Goal: Transaction & Acquisition: Book appointment/travel/reservation

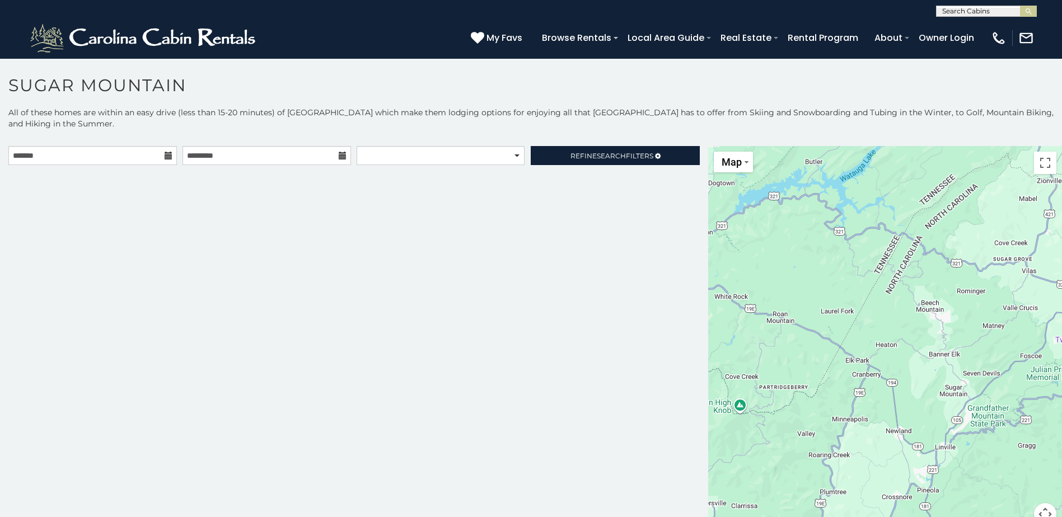
click at [166, 155] on icon at bounding box center [169, 156] width 8 height 8
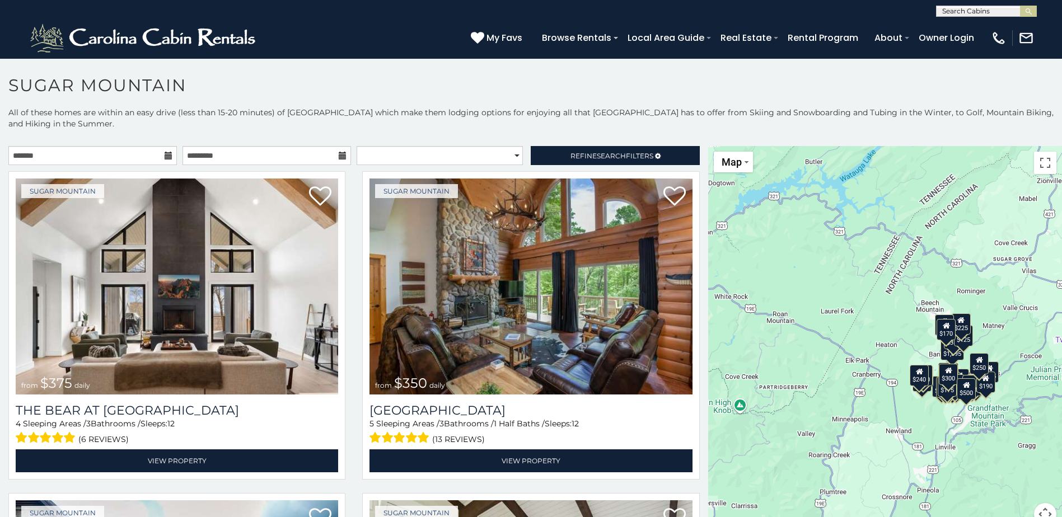
click at [166, 155] on icon at bounding box center [169, 156] width 8 height 8
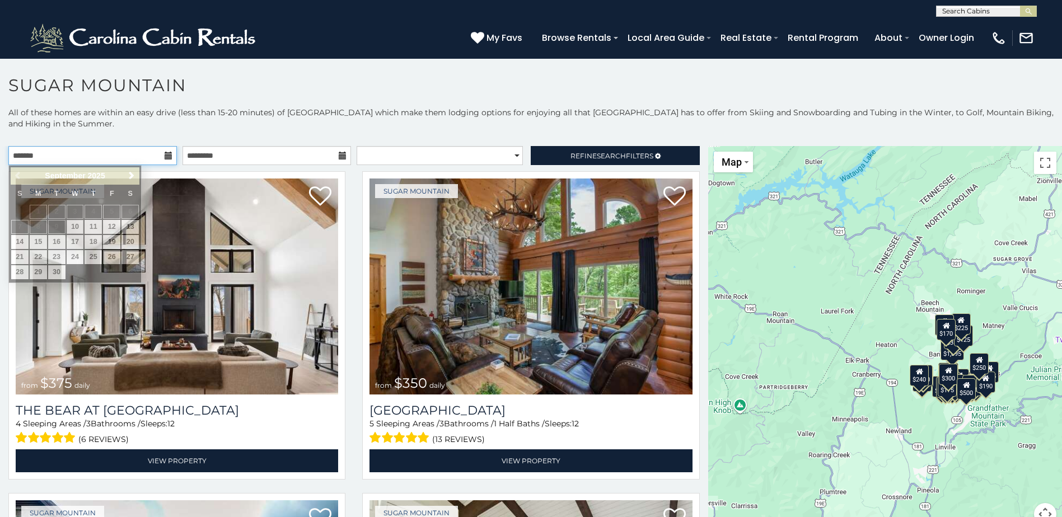
click at [167, 150] on input "text" at bounding box center [92, 155] width 168 height 19
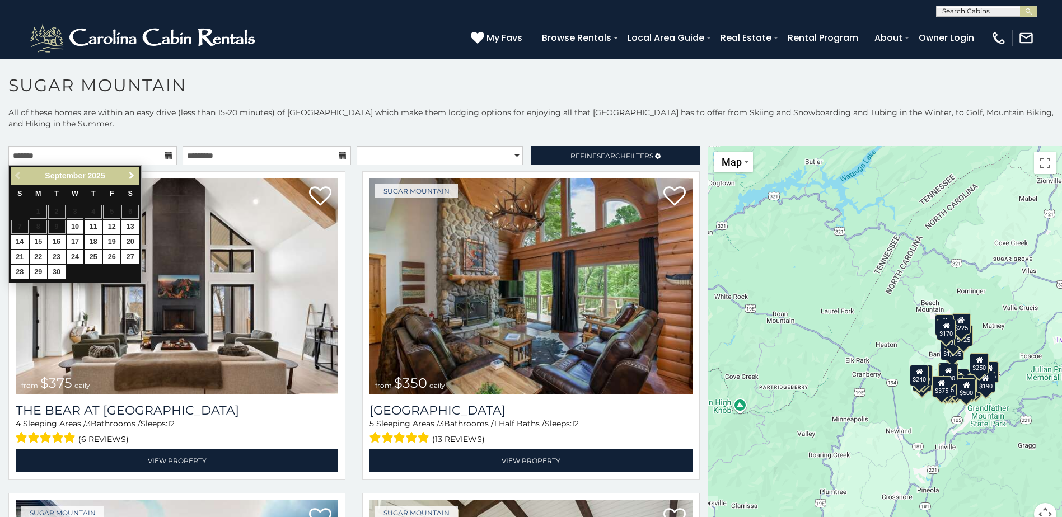
click at [134, 175] on span "Next" at bounding box center [131, 175] width 9 height 9
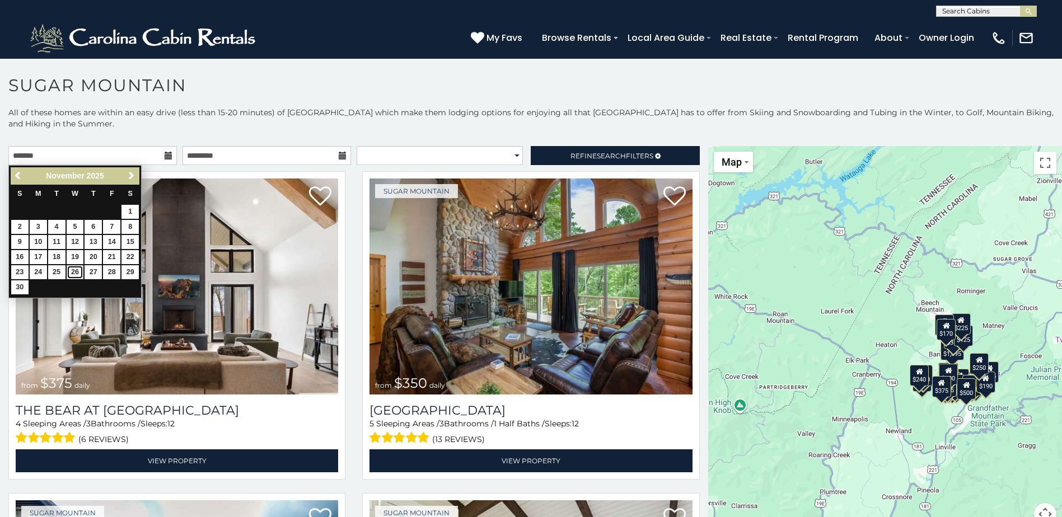
click at [78, 273] on link "26" at bounding box center [75, 272] width 17 height 14
type input "**********"
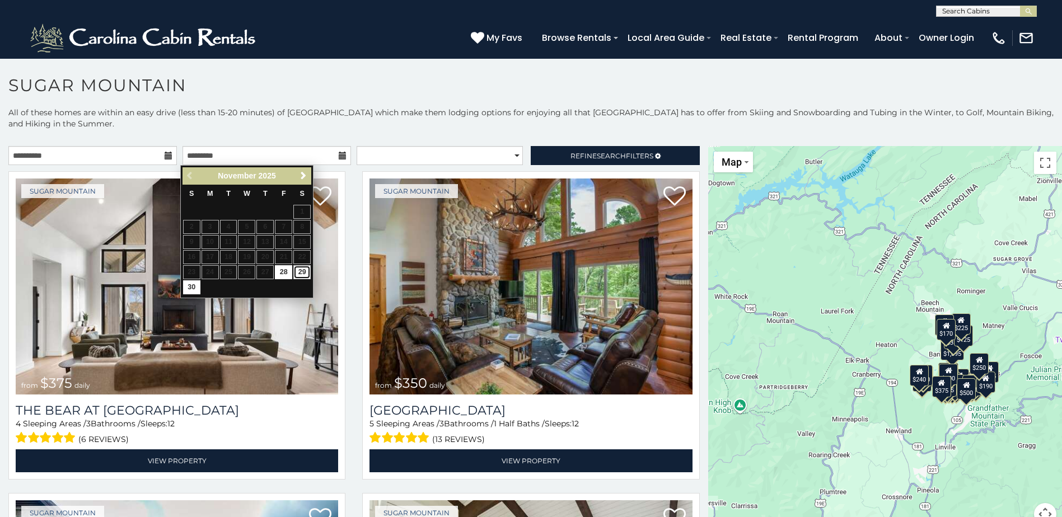
click at [302, 272] on link "29" at bounding box center [301, 272] width 17 height 14
type input "**********"
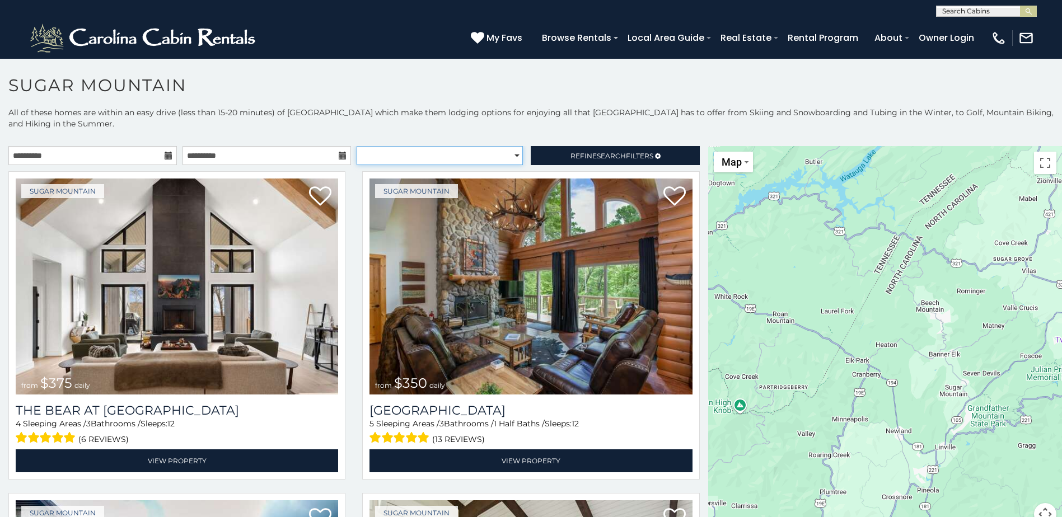
click at [513, 153] on select "**********" at bounding box center [440, 155] width 166 height 19
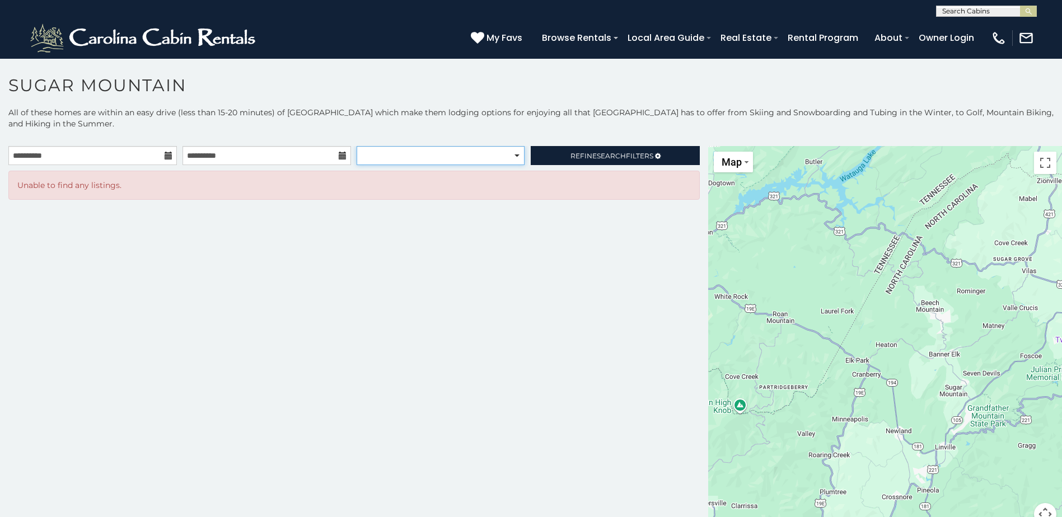
click at [513, 153] on select "**********" at bounding box center [440, 155] width 167 height 19
click at [617, 160] on link "Refine Search Filters" at bounding box center [615, 155] width 168 height 19
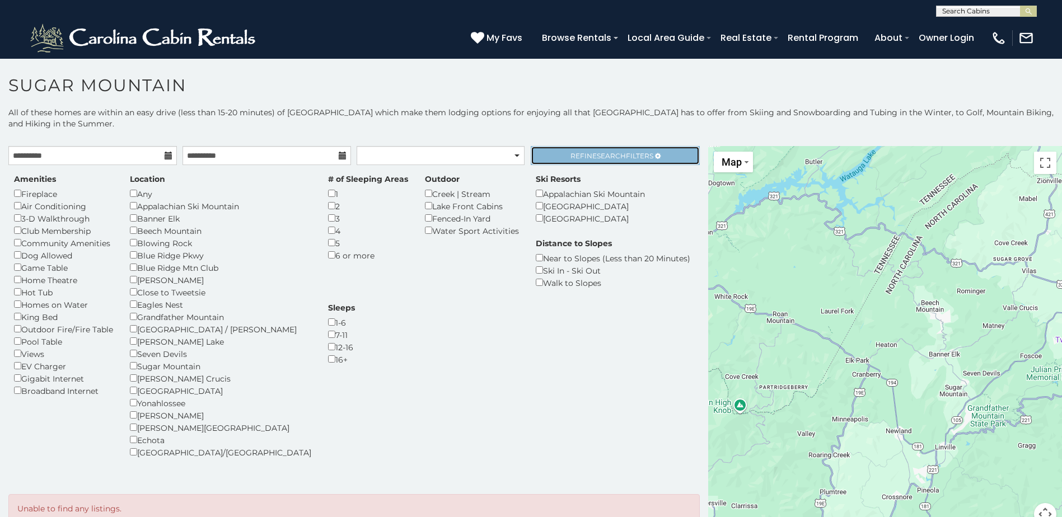
click at [617, 160] on link "Refine Search Filters" at bounding box center [615, 155] width 168 height 19
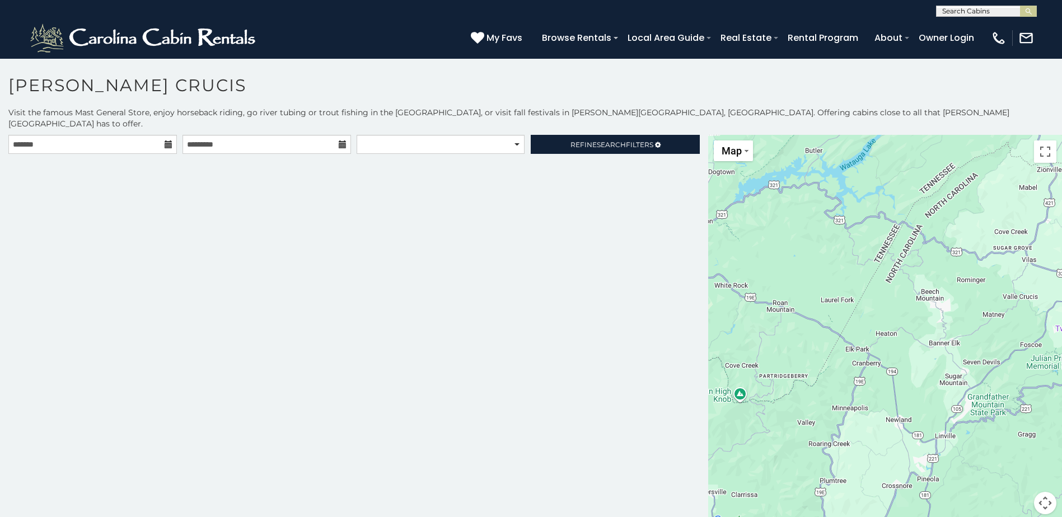
click at [171, 135] on div at bounding box center [92, 144] width 168 height 19
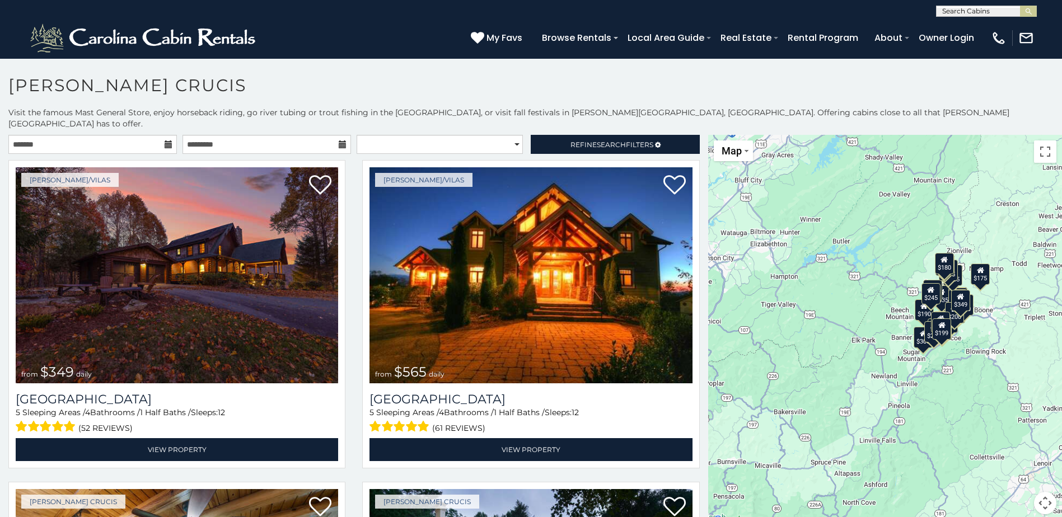
click at [167, 140] on icon at bounding box center [169, 144] width 8 height 8
click at [165, 140] on icon at bounding box center [169, 144] width 8 height 8
click at [98, 135] on input "text" at bounding box center [92, 144] width 168 height 19
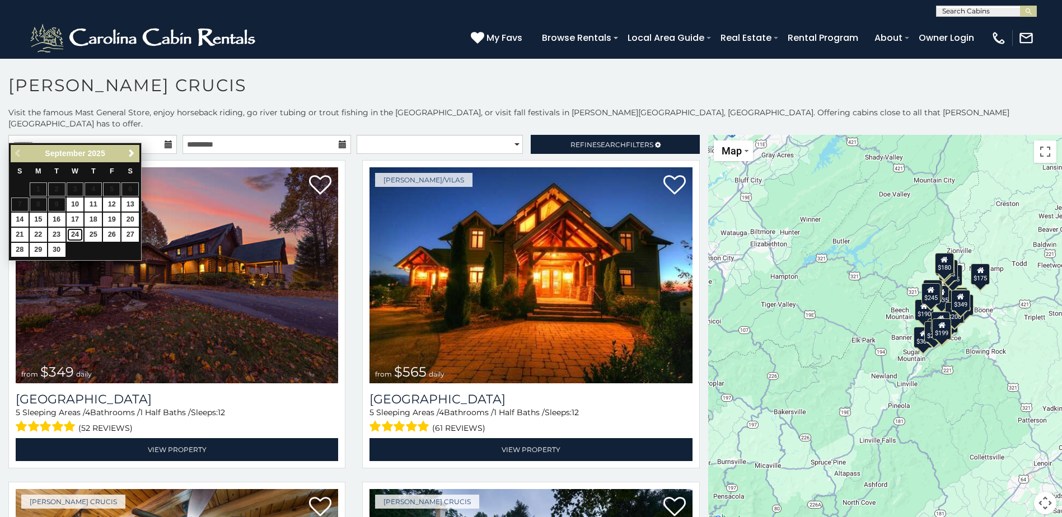
click at [78, 237] on link "24" at bounding box center [75, 235] width 17 height 14
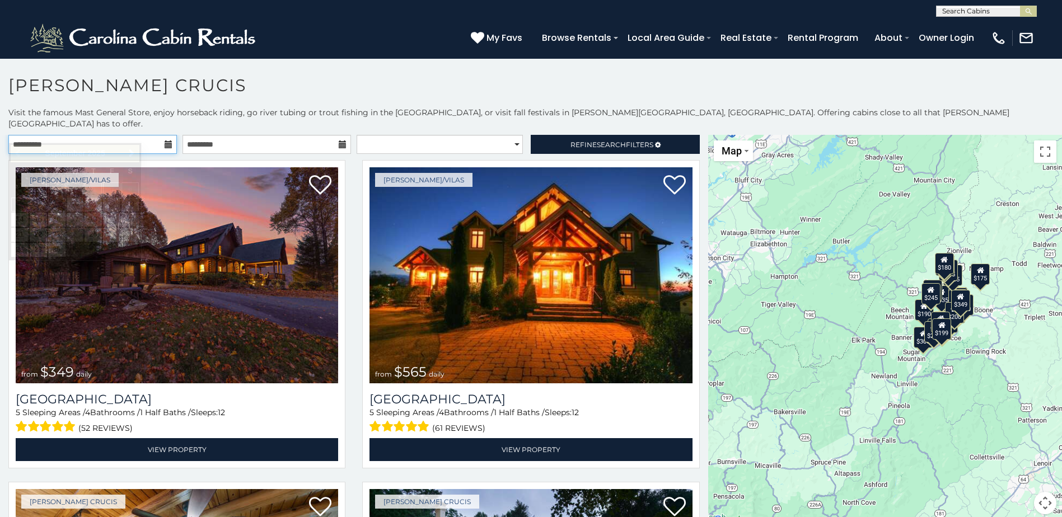
click at [161, 136] on input "**********" at bounding box center [92, 144] width 168 height 19
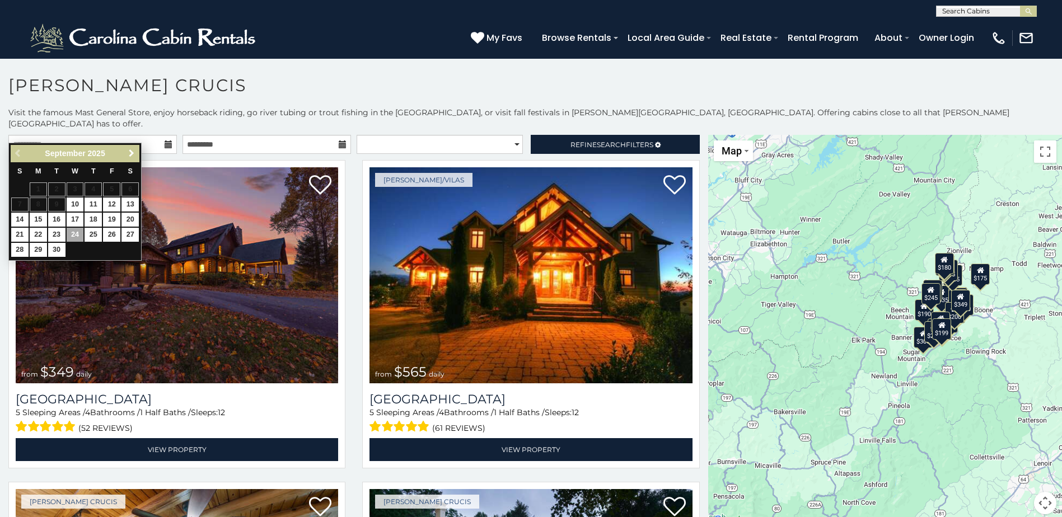
click at [132, 155] on span "Next" at bounding box center [131, 153] width 9 height 9
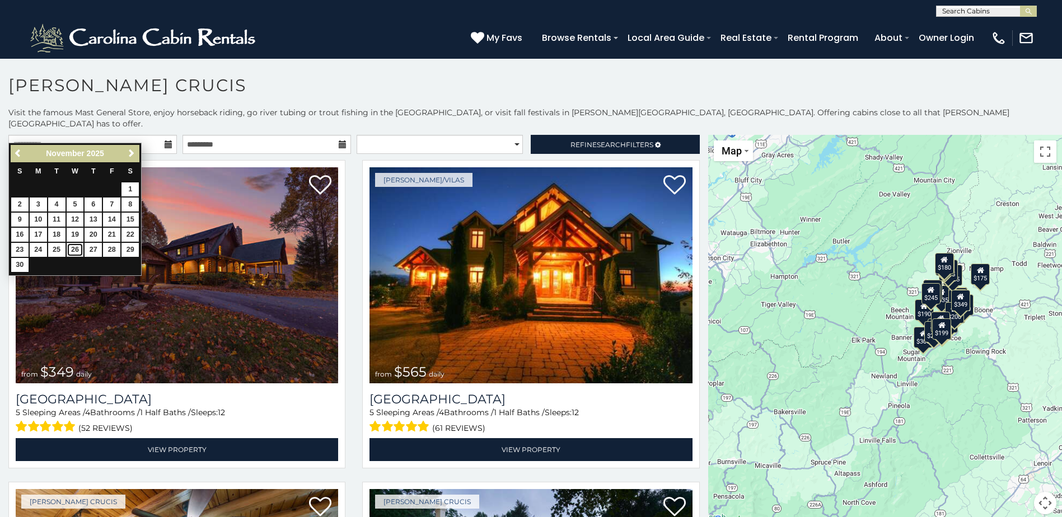
click at [76, 249] on link "26" at bounding box center [75, 250] width 17 height 14
type input "**********"
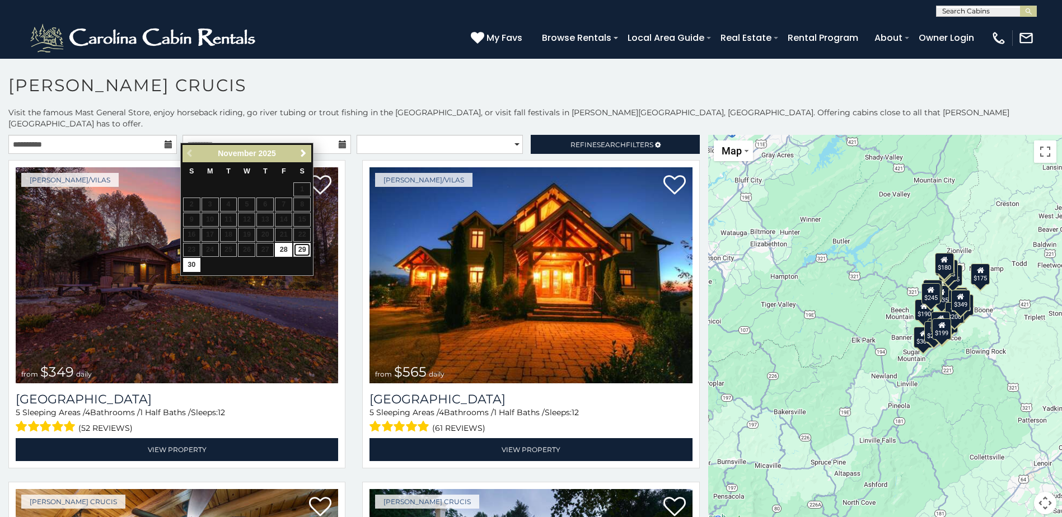
click at [299, 250] on link "29" at bounding box center [301, 250] width 17 height 14
type input "**********"
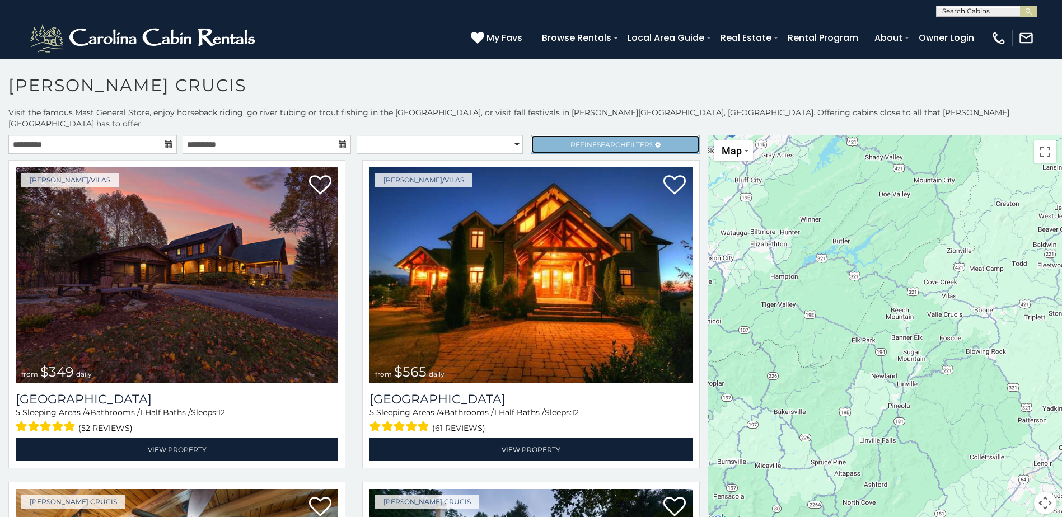
click at [570, 140] on span "Refine Search Filters" at bounding box center [611, 144] width 83 height 8
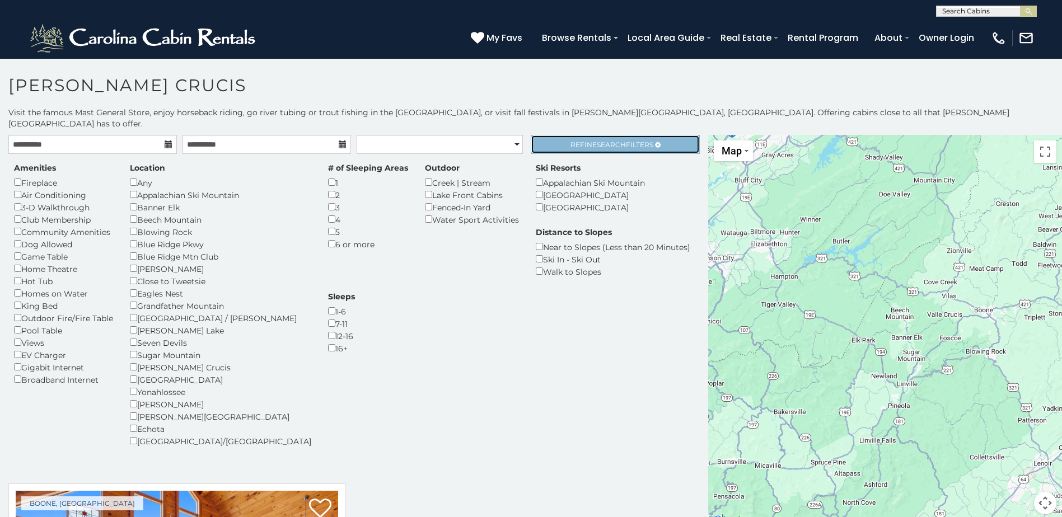
click at [615, 140] on span "Search" at bounding box center [611, 144] width 29 height 8
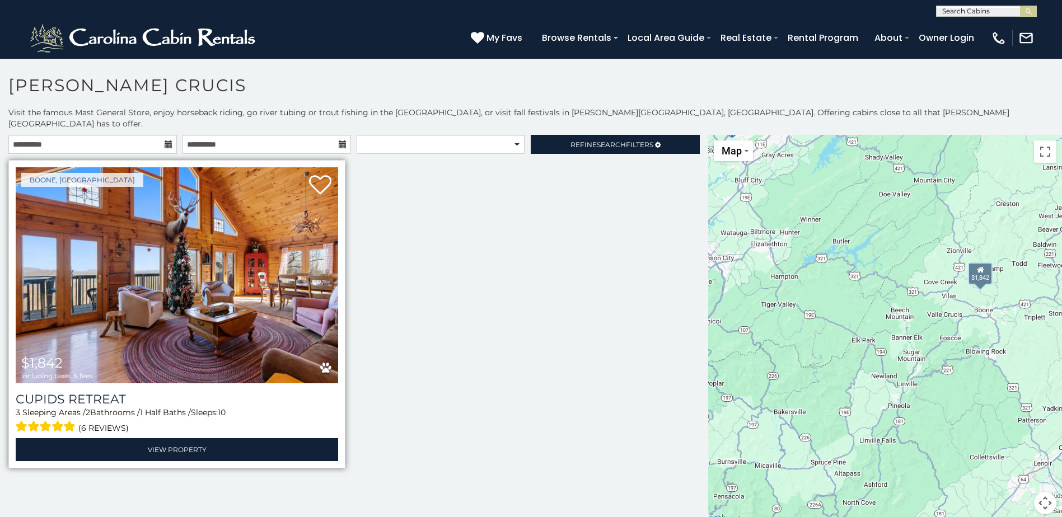
click at [331, 265] on img at bounding box center [177, 275] width 322 height 216
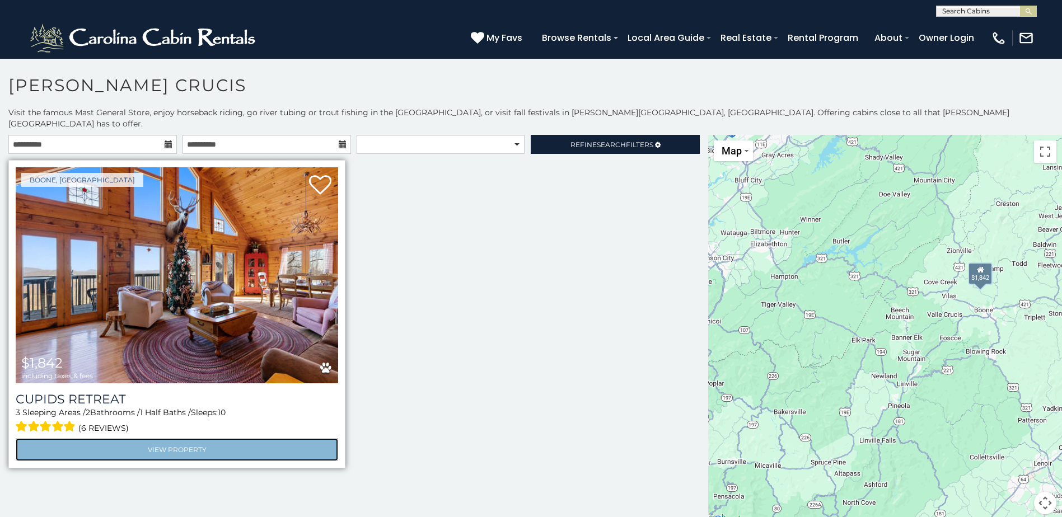
click at [163, 438] on link "View Property" at bounding box center [177, 449] width 322 height 23
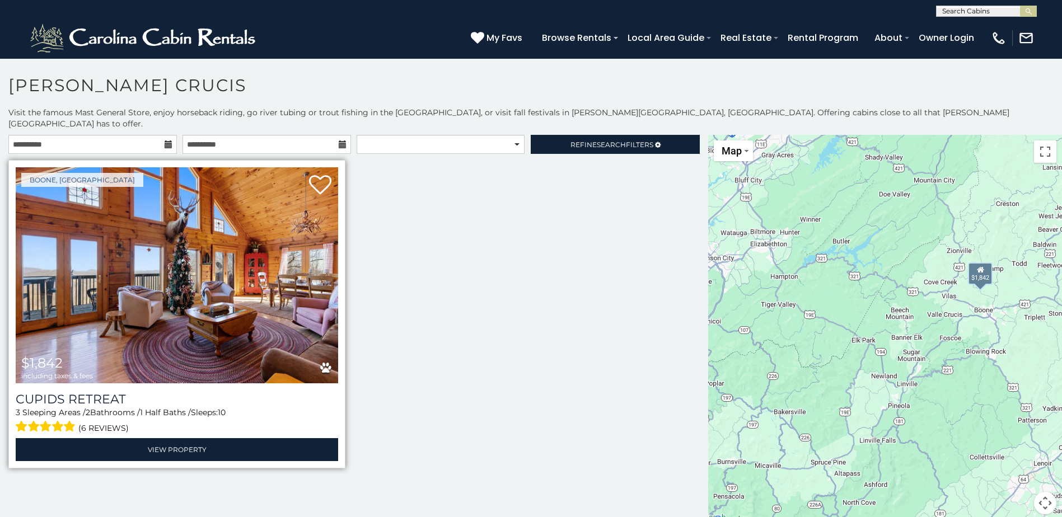
click at [99, 288] on img at bounding box center [177, 275] width 322 height 216
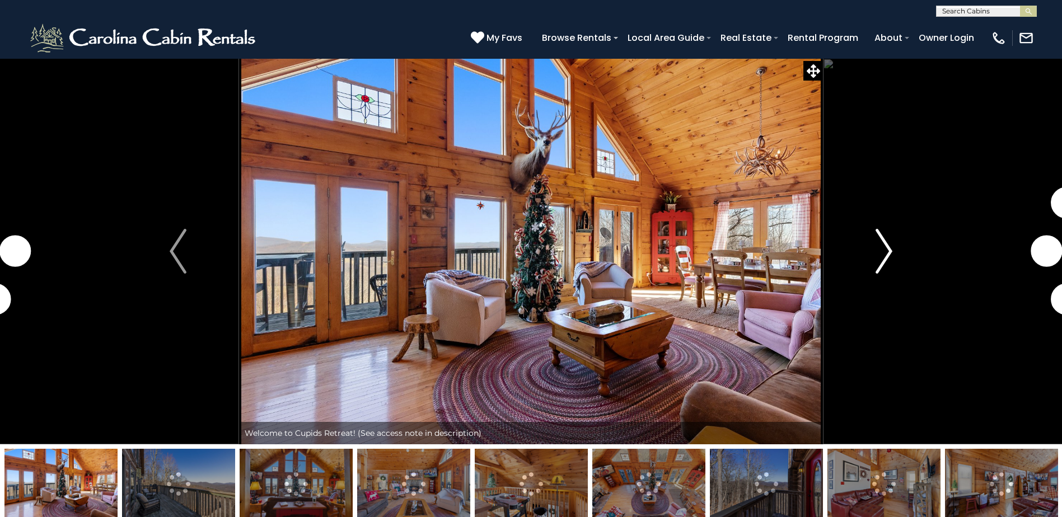
click at [868, 247] on button "Next" at bounding box center [884, 251] width 122 height 386
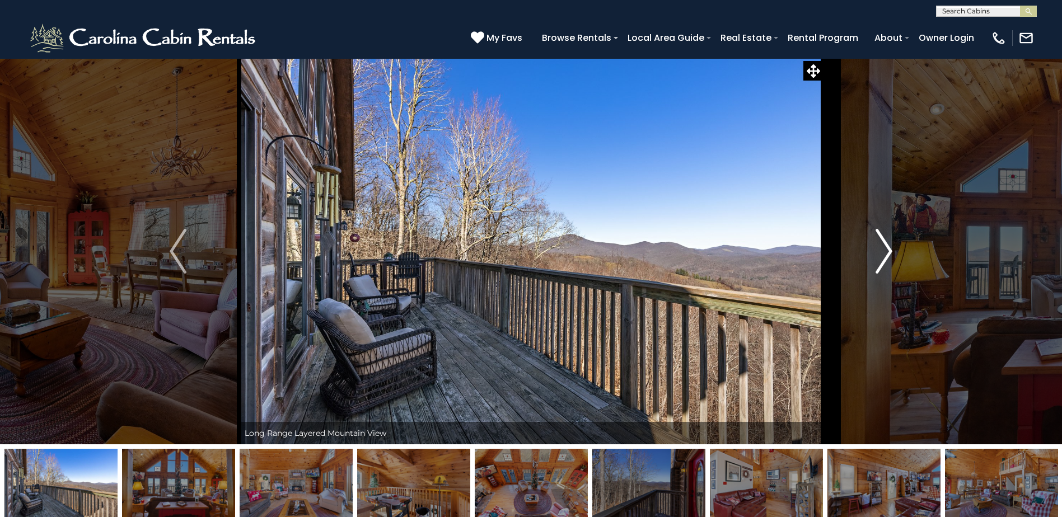
click at [868, 247] on button "Next" at bounding box center [884, 251] width 122 height 386
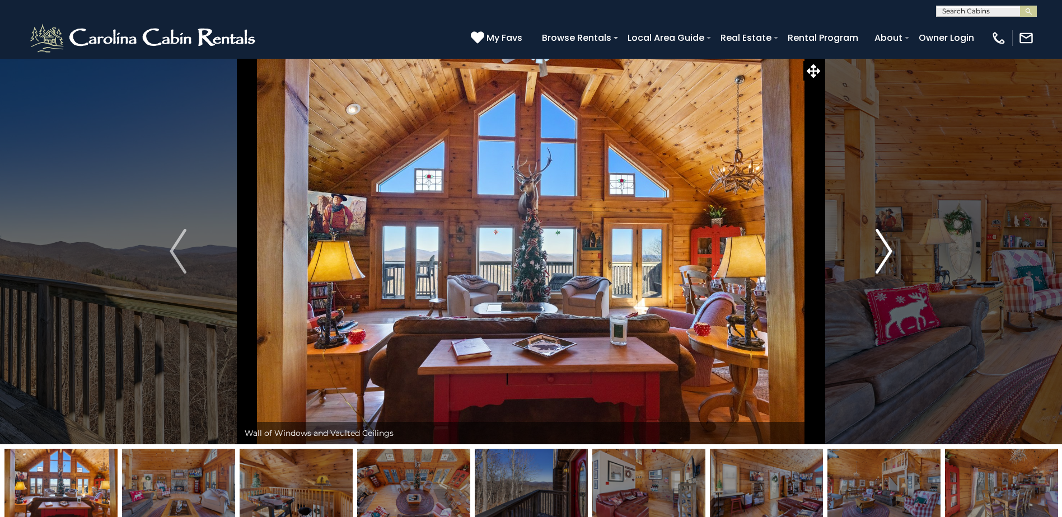
click at [868, 247] on button "Next" at bounding box center [884, 251] width 122 height 386
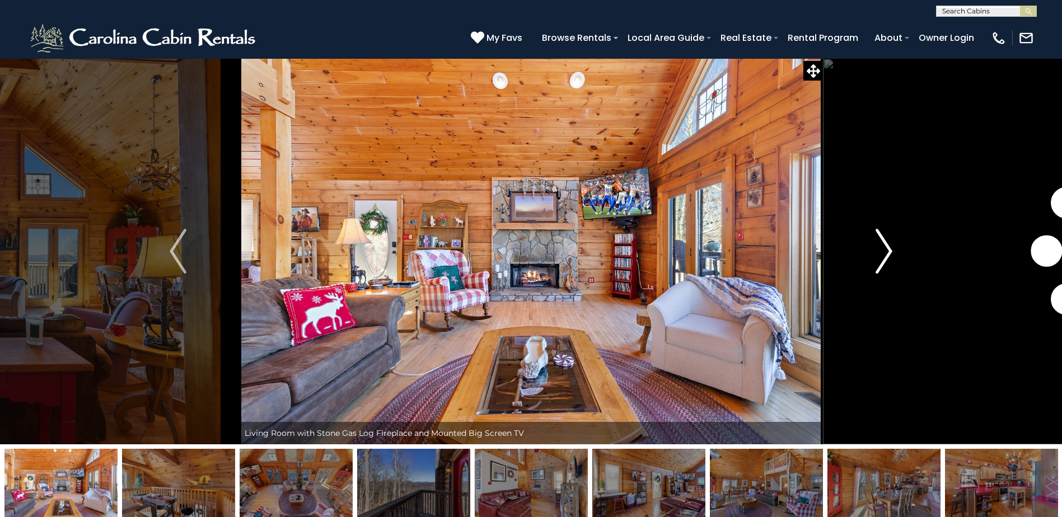
click at [868, 247] on button "Next" at bounding box center [884, 251] width 122 height 386
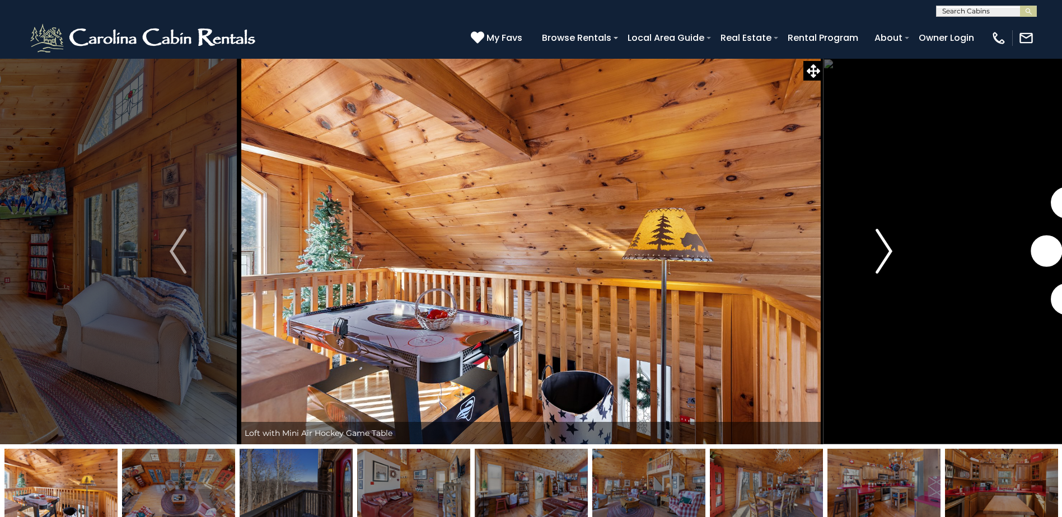
click at [868, 247] on button "Next" at bounding box center [884, 251] width 122 height 386
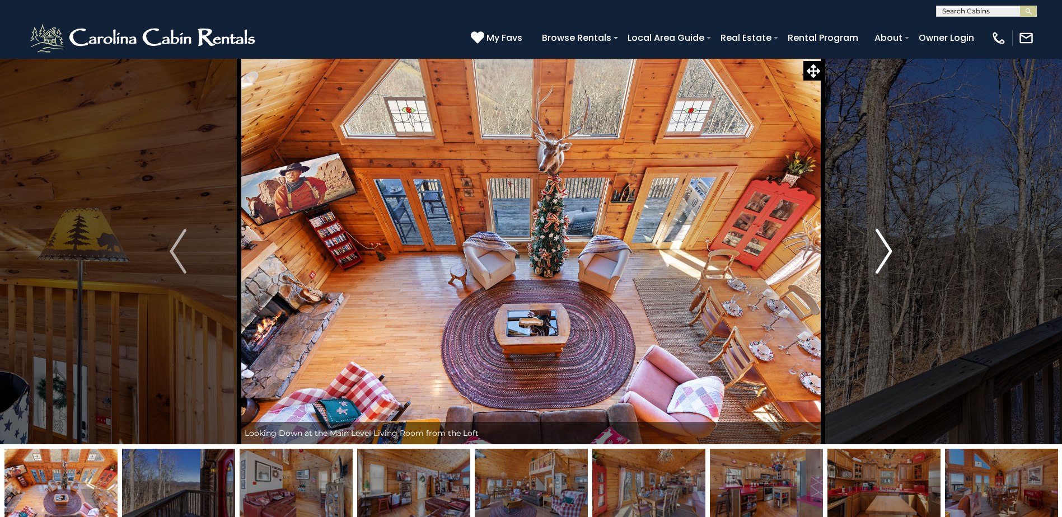
click at [868, 247] on button "Next" at bounding box center [884, 251] width 122 height 386
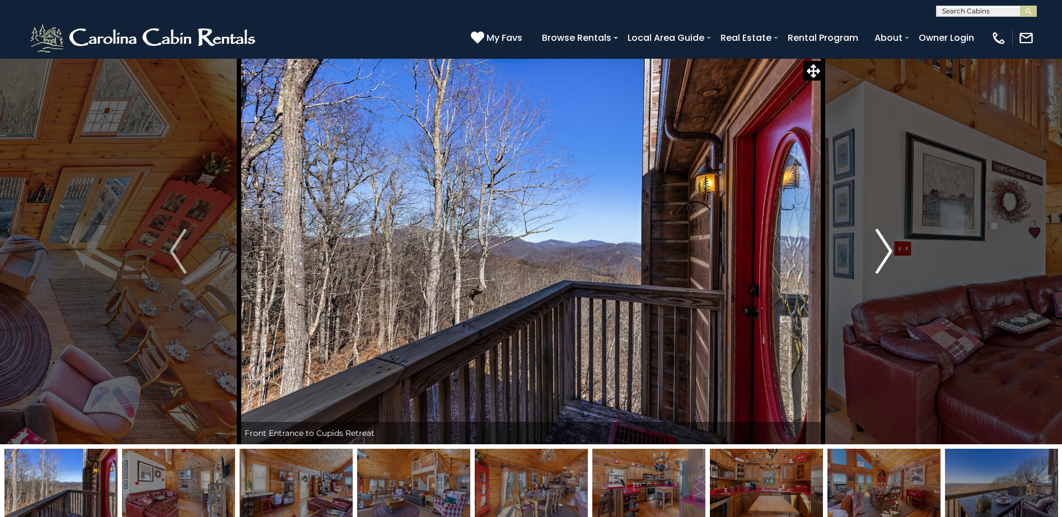
click at [868, 247] on button "Next" at bounding box center [884, 251] width 122 height 386
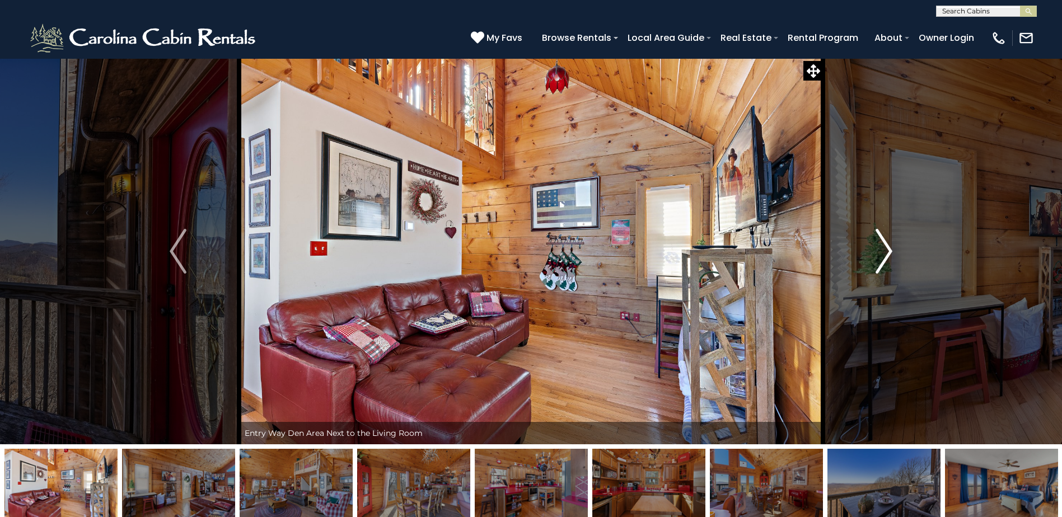
click at [868, 247] on button "Next" at bounding box center [884, 251] width 122 height 386
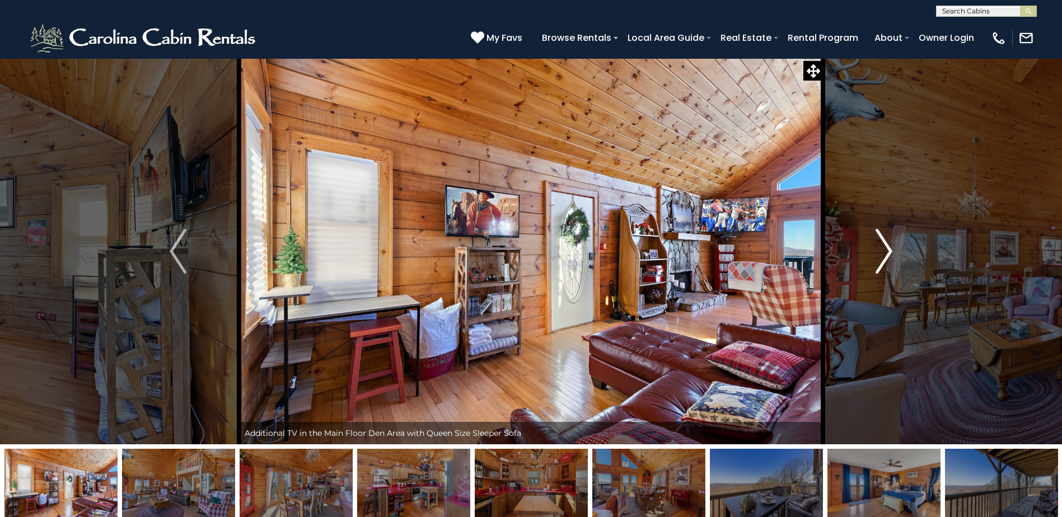
click at [868, 247] on button "Next" at bounding box center [884, 251] width 122 height 386
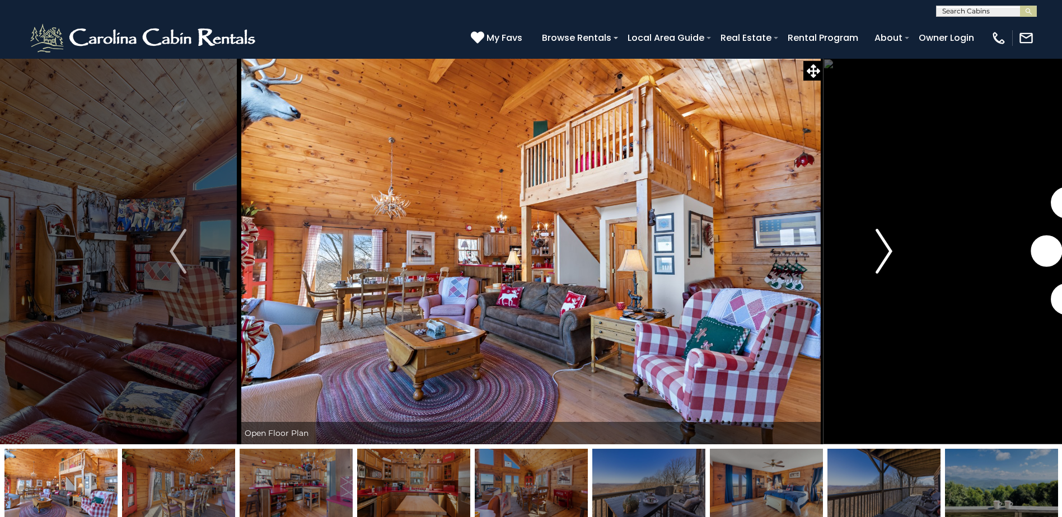
click at [868, 247] on button "Next" at bounding box center [884, 251] width 122 height 386
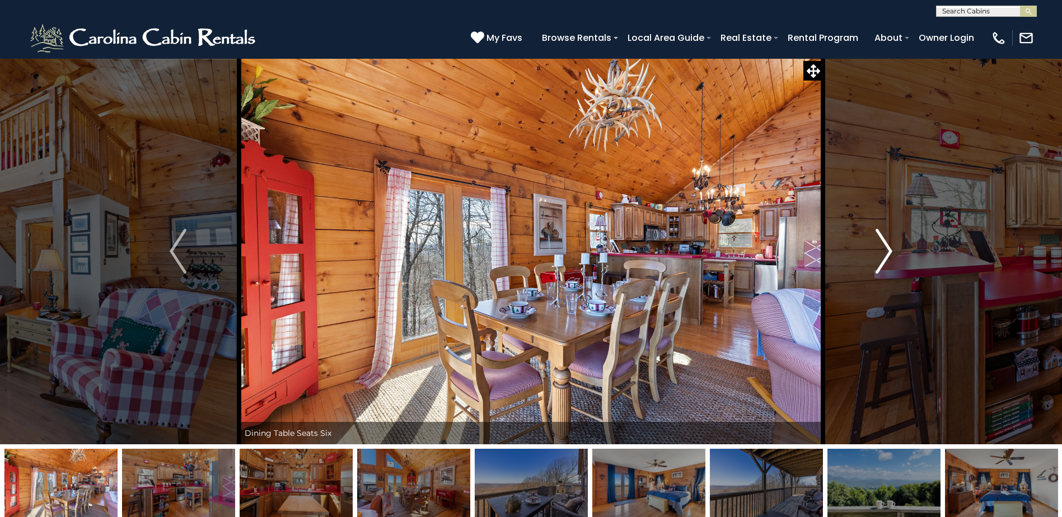
click at [868, 247] on button "Next" at bounding box center [884, 251] width 122 height 386
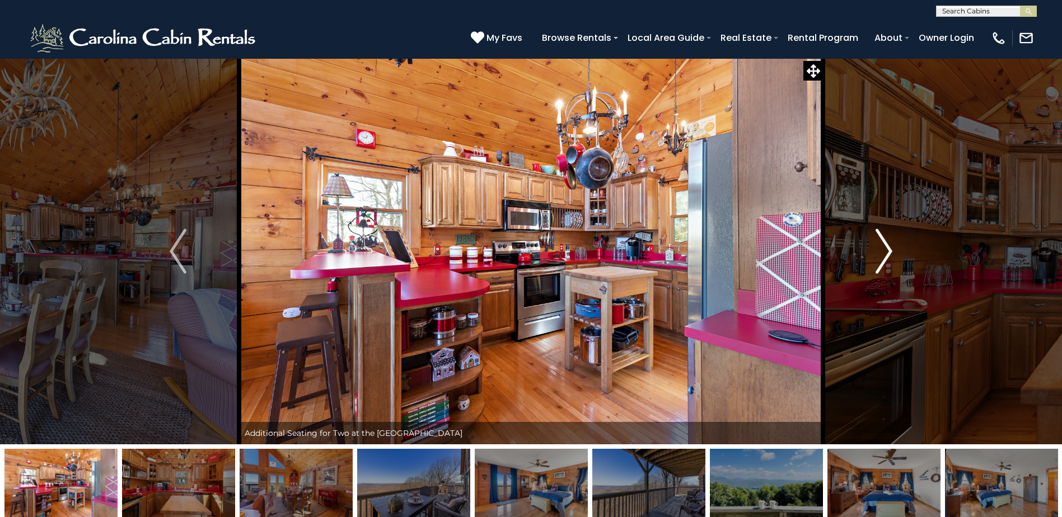
click at [868, 247] on button "Next" at bounding box center [884, 251] width 122 height 386
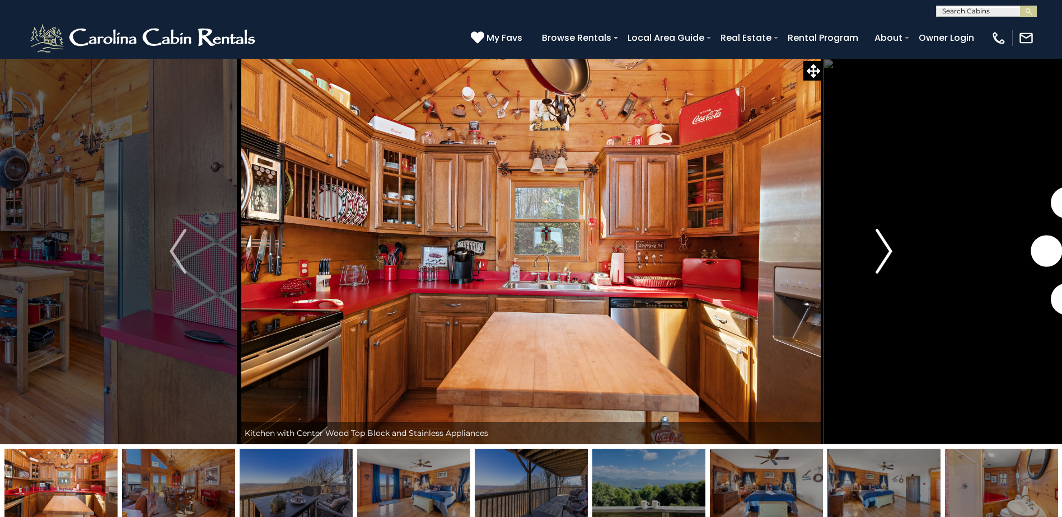
click at [868, 247] on button "Next" at bounding box center [884, 251] width 122 height 386
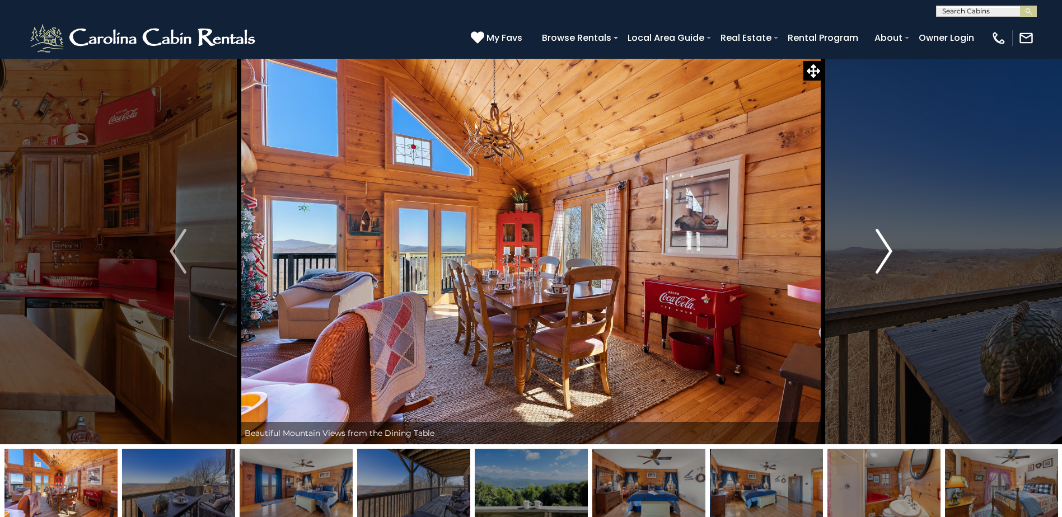
click at [868, 247] on button "Next" at bounding box center [884, 251] width 122 height 386
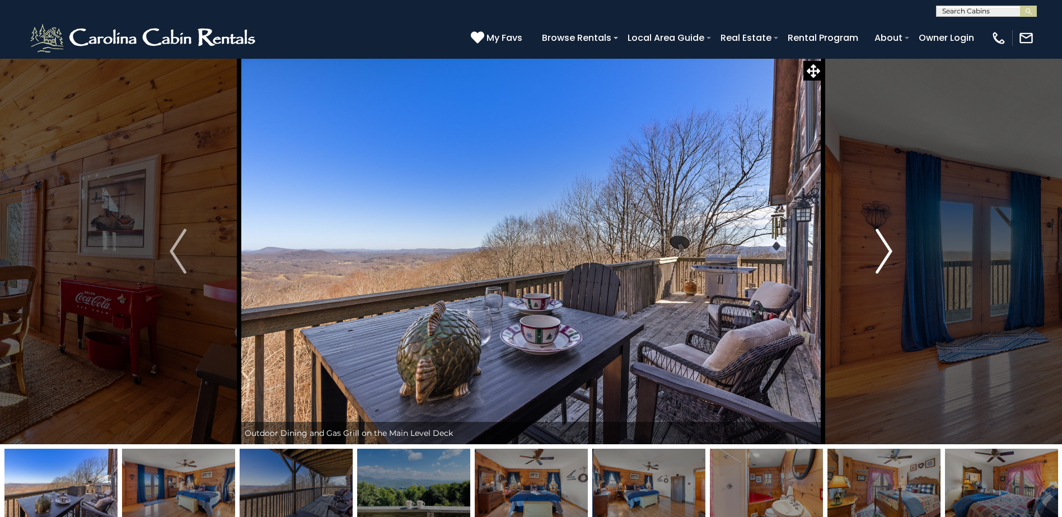
click at [868, 247] on button "Next" at bounding box center [884, 251] width 122 height 386
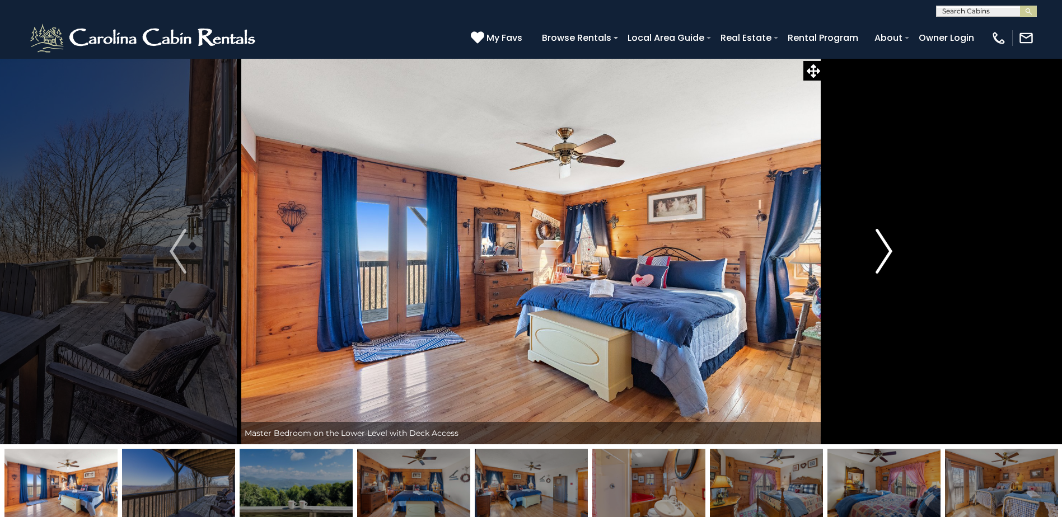
click at [868, 247] on button "Next" at bounding box center [884, 251] width 122 height 386
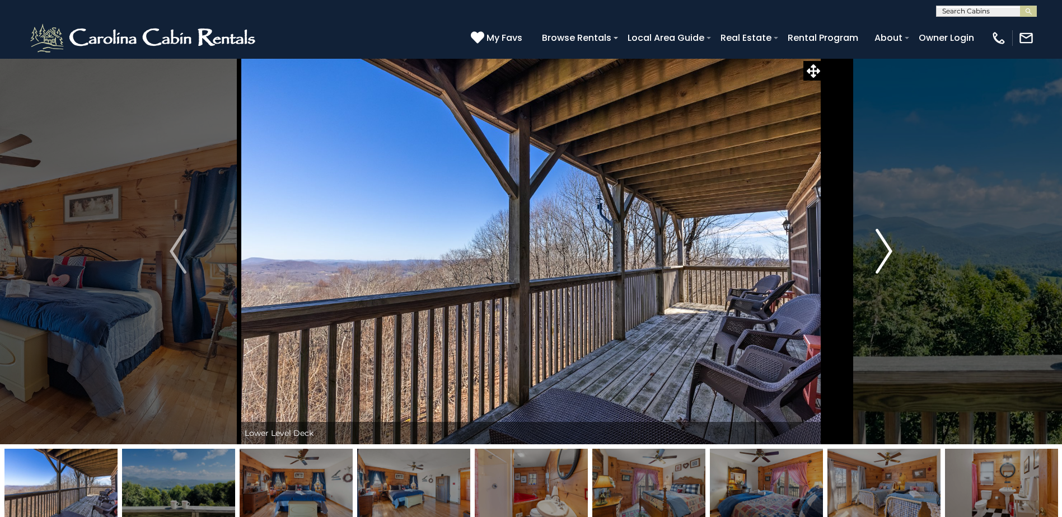
click at [868, 247] on button "Next" at bounding box center [884, 251] width 122 height 386
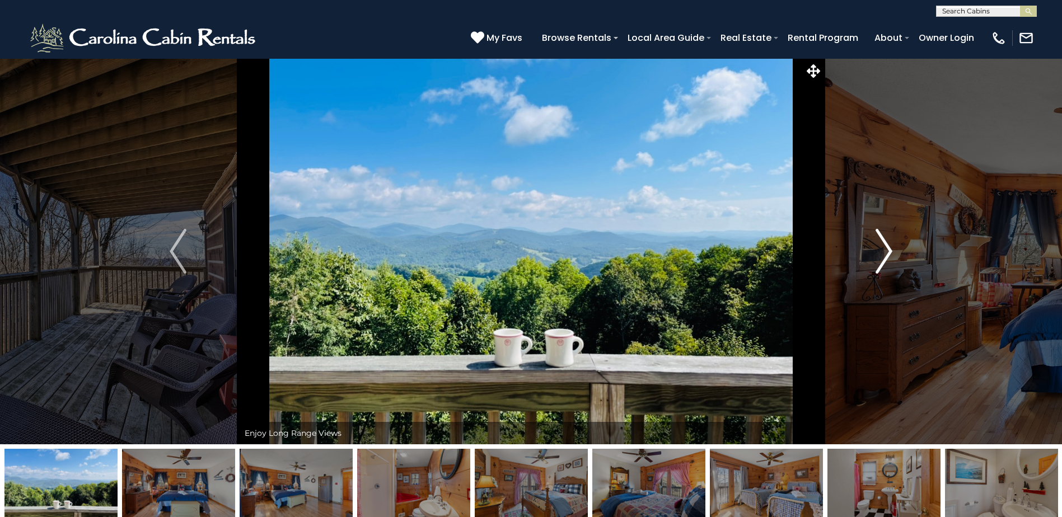
click at [868, 247] on button "Next" at bounding box center [884, 251] width 122 height 386
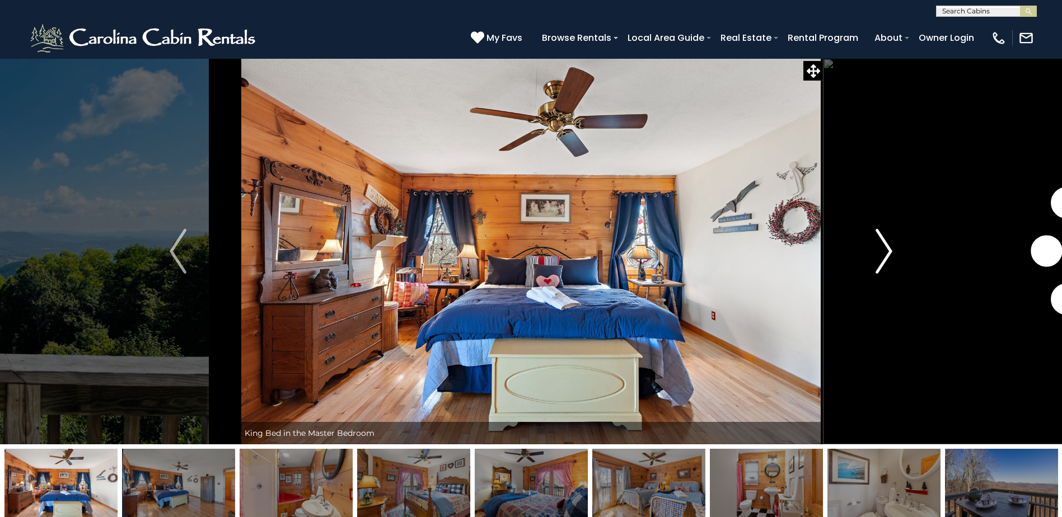
click at [868, 247] on button "Next" at bounding box center [884, 251] width 122 height 386
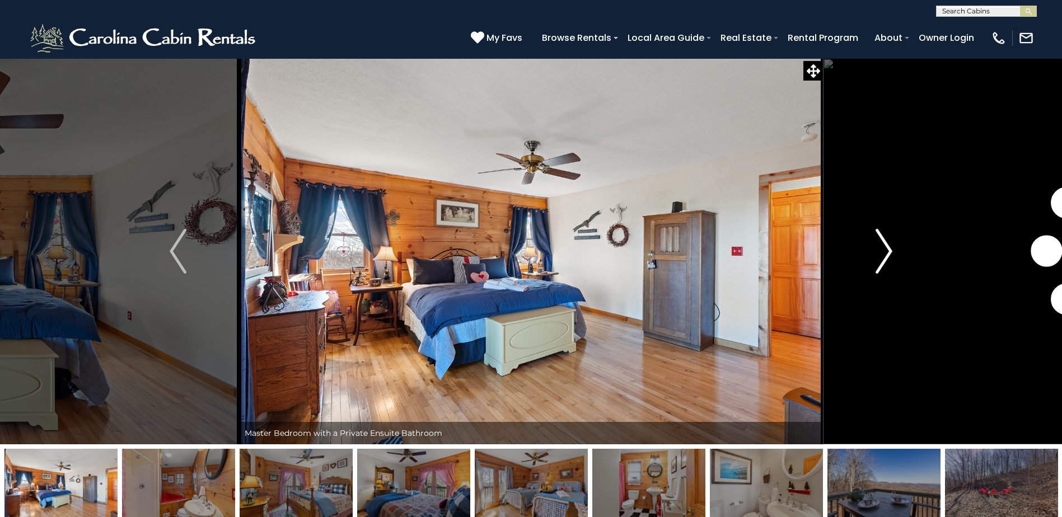
click at [868, 247] on button "Next" at bounding box center [884, 251] width 122 height 386
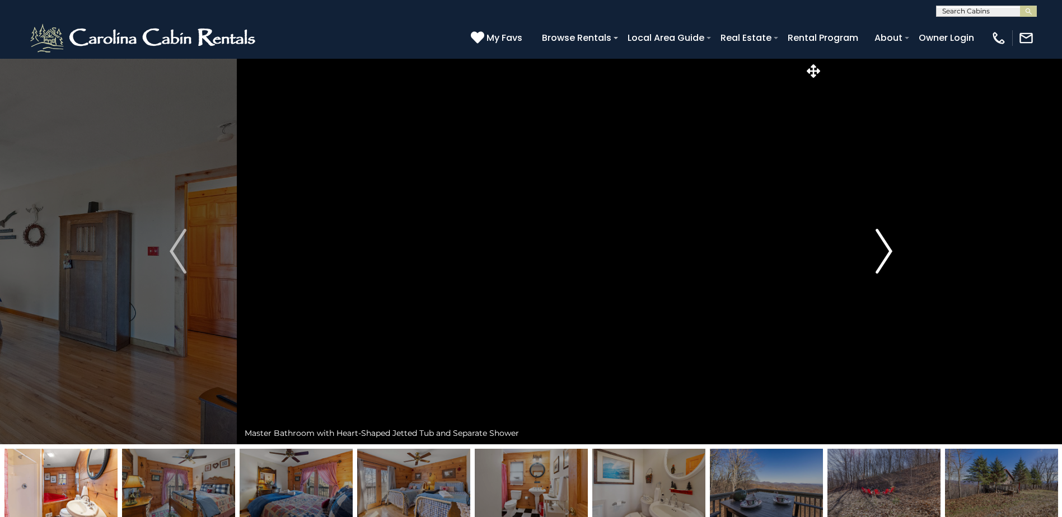
click at [868, 247] on button "Next" at bounding box center [884, 251] width 122 height 386
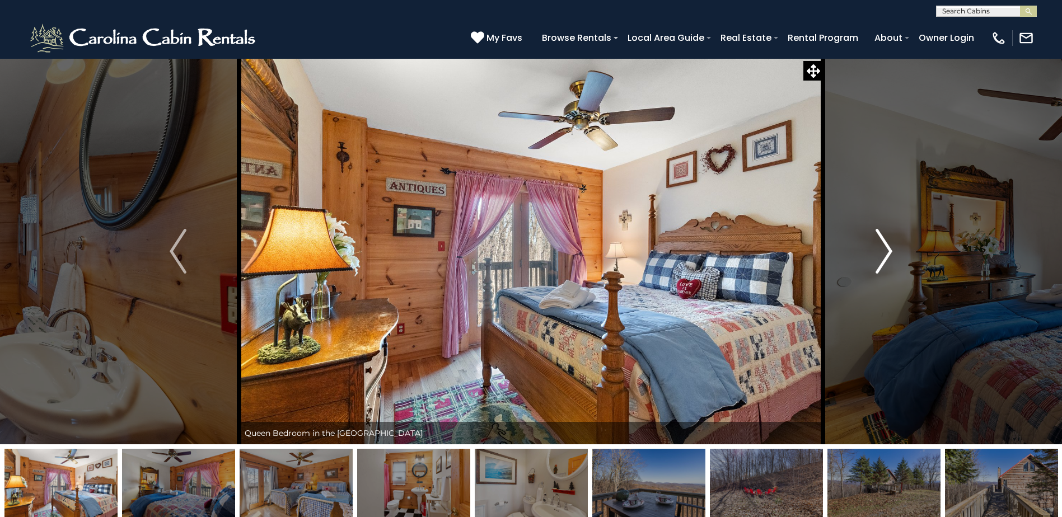
click at [868, 247] on button "Next" at bounding box center [884, 251] width 122 height 386
